Goal: Task Accomplishment & Management: Manage account settings

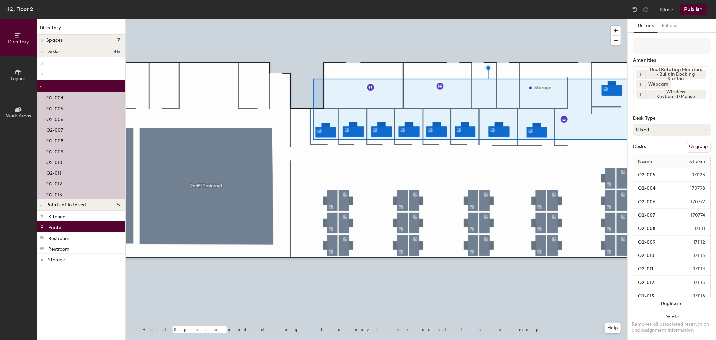
scroll to position [20, 0]
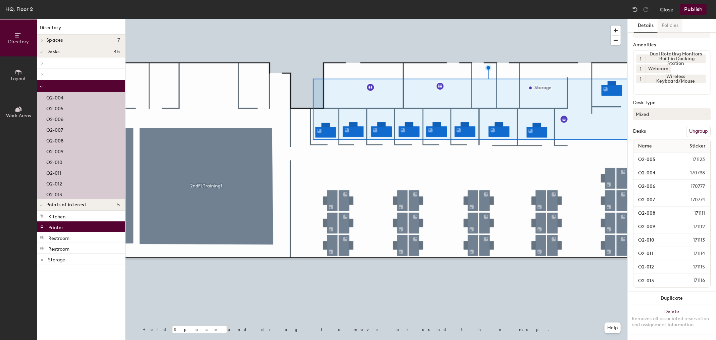
click at [673, 26] on button "Policies" at bounding box center [670, 26] width 25 height 14
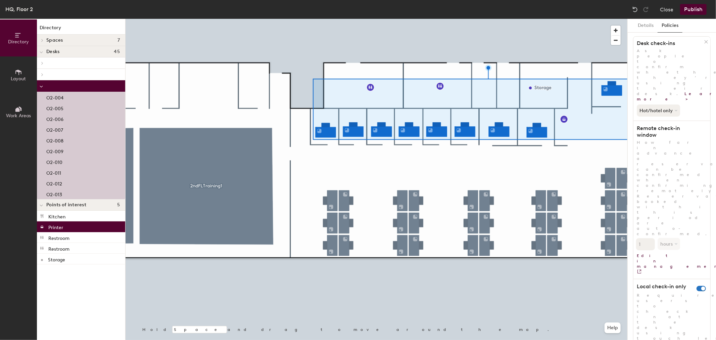
scroll to position [0, 0]
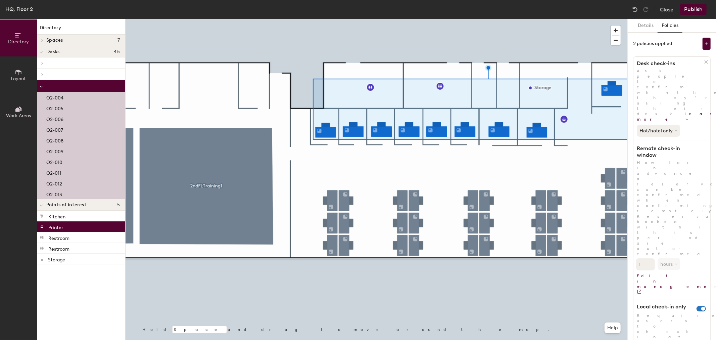
click at [530, 19] on div at bounding box center [377, 19] width 502 height 0
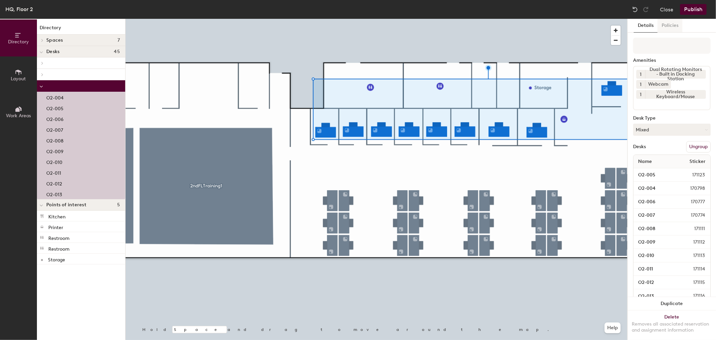
click at [675, 26] on button "Policies" at bounding box center [670, 26] width 25 height 14
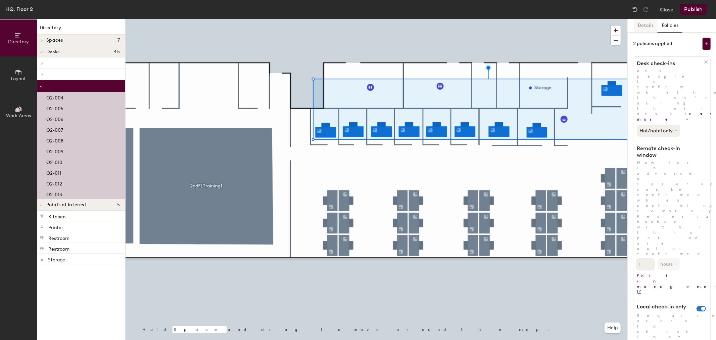
click at [648, 25] on button "Details" at bounding box center [646, 26] width 24 height 14
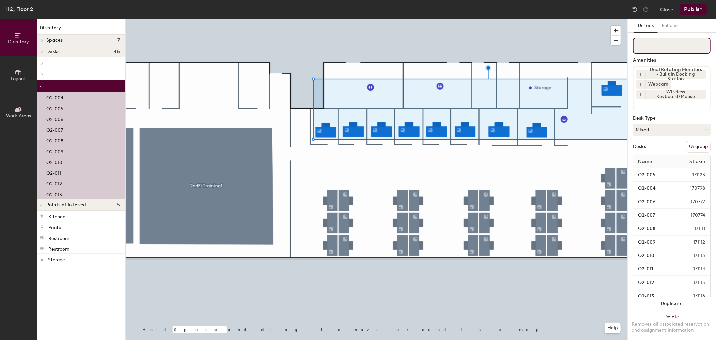
click at [665, 47] on input at bounding box center [672, 46] width 78 height 16
click at [669, 27] on button "Policies" at bounding box center [670, 26] width 25 height 14
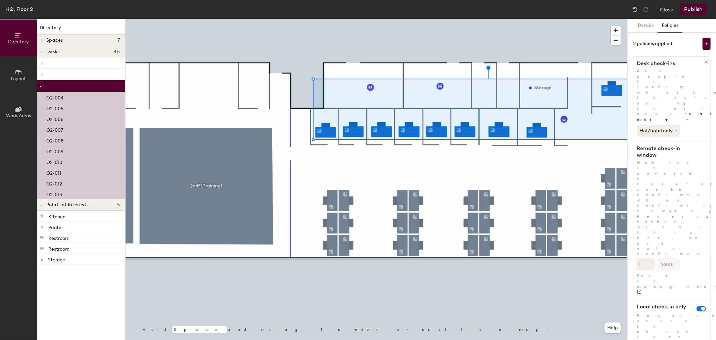
click at [663, 270] on link "Edit in management" at bounding box center [672, 282] width 77 height 25
click at [662, 5] on button "Close" at bounding box center [666, 9] width 13 height 11
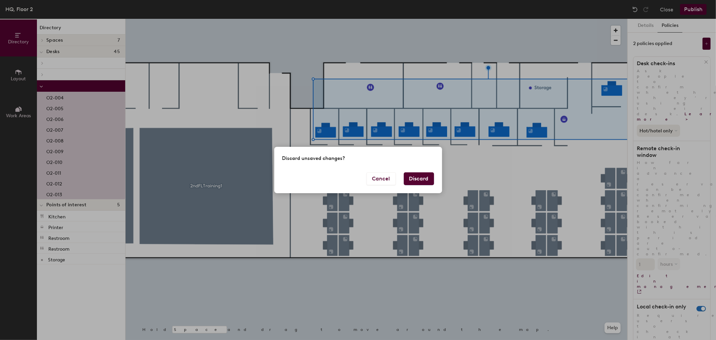
click at [424, 178] on button "Discard" at bounding box center [419, 178] width 30 height 13
